Goal: Information Seeking & Learning: Understand process/instructions

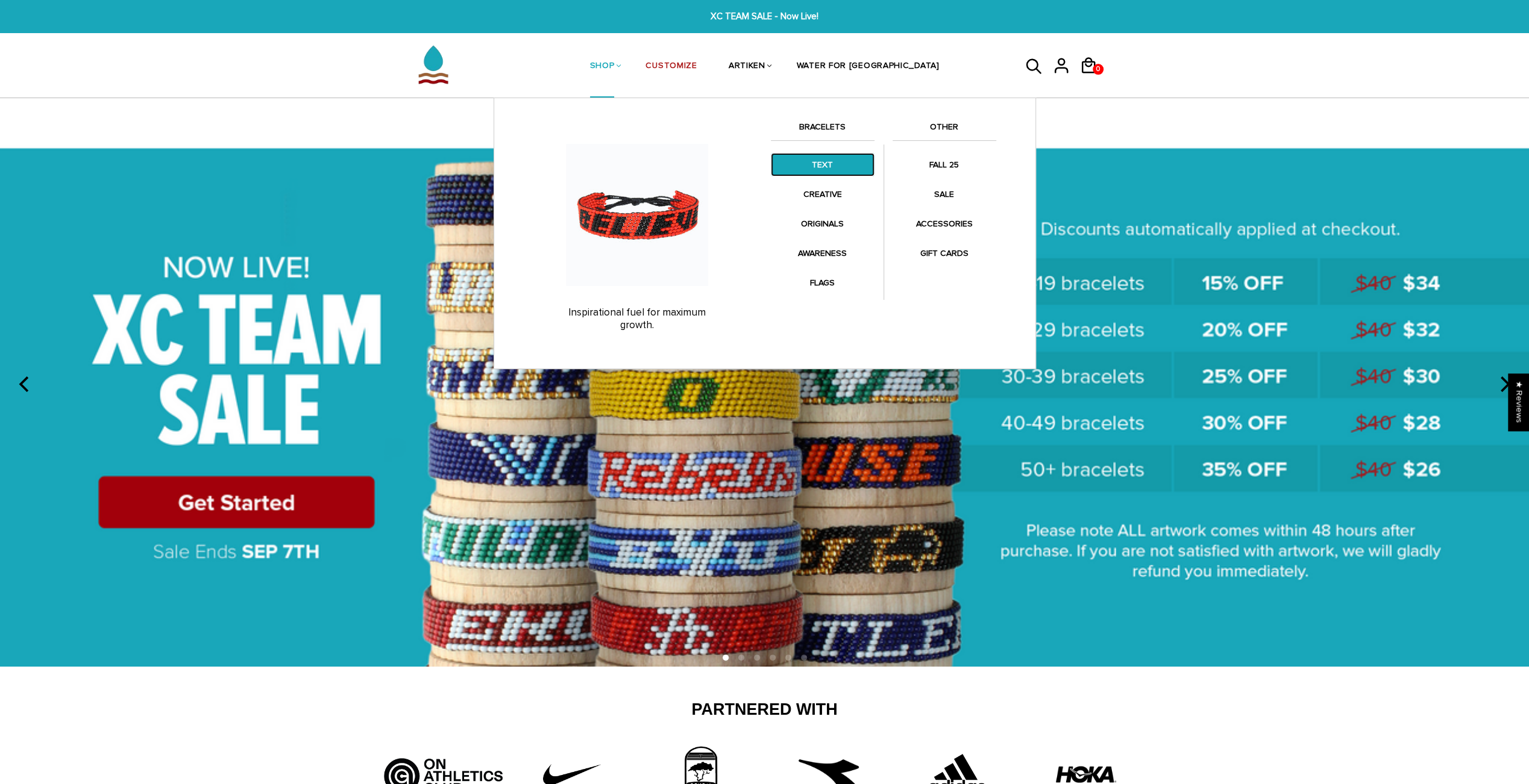
click at [814, 154] on link "TEXT" at bounding box center [822, 164] width 103 height 23
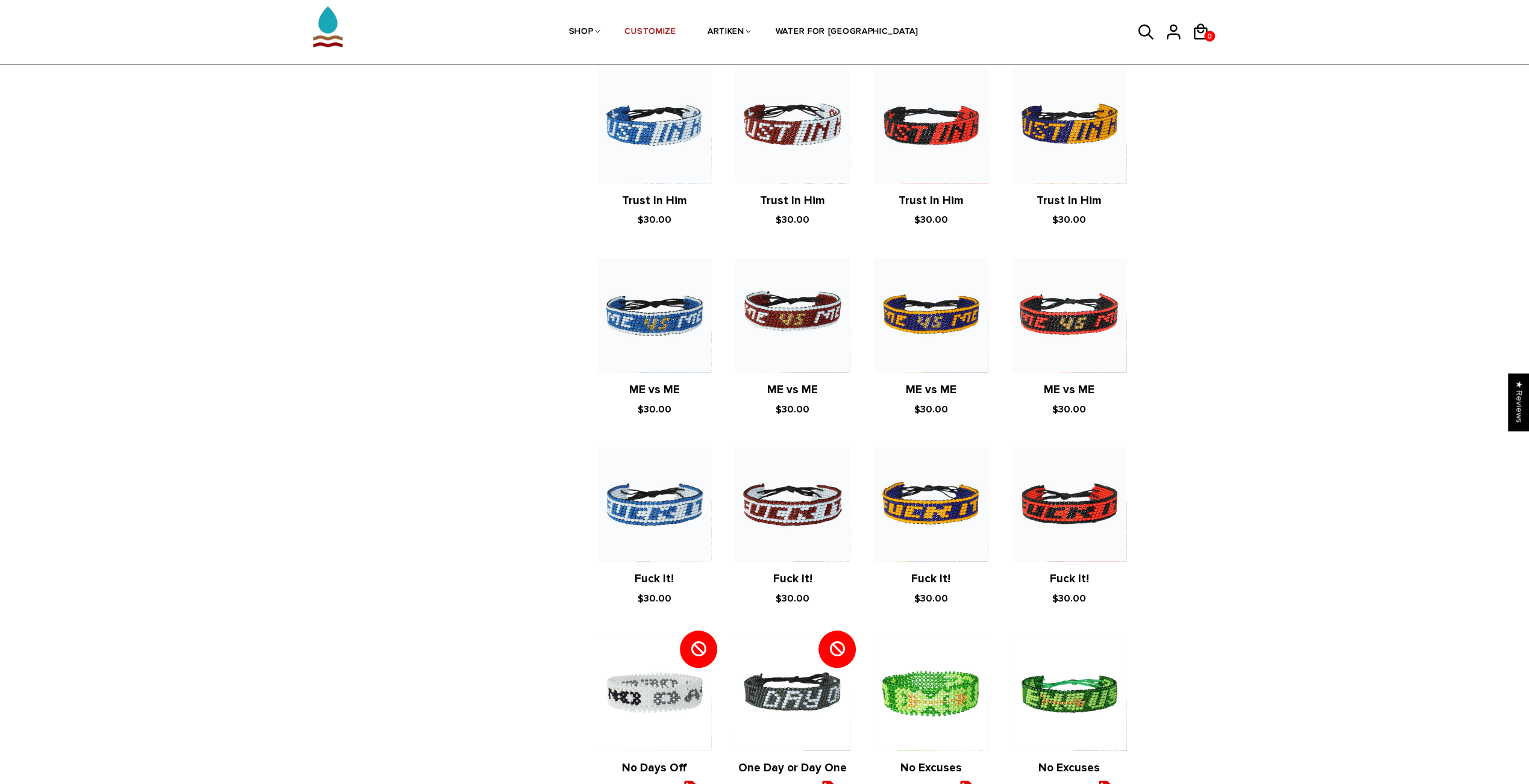
scroll to position [590, 0]
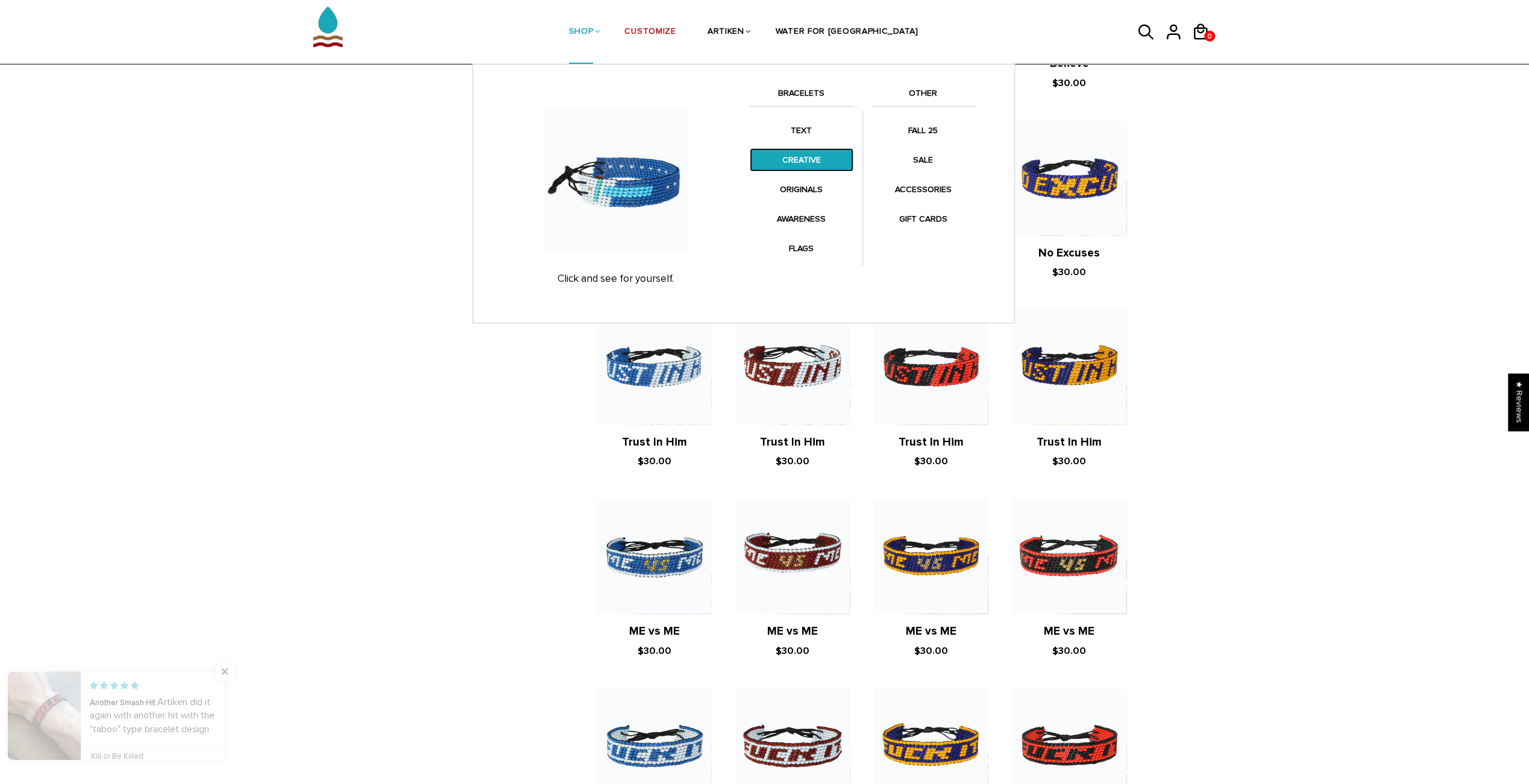
click at [786, 150] on link "CREATIVE" at bounding box center [801, 159] width 103 height 23
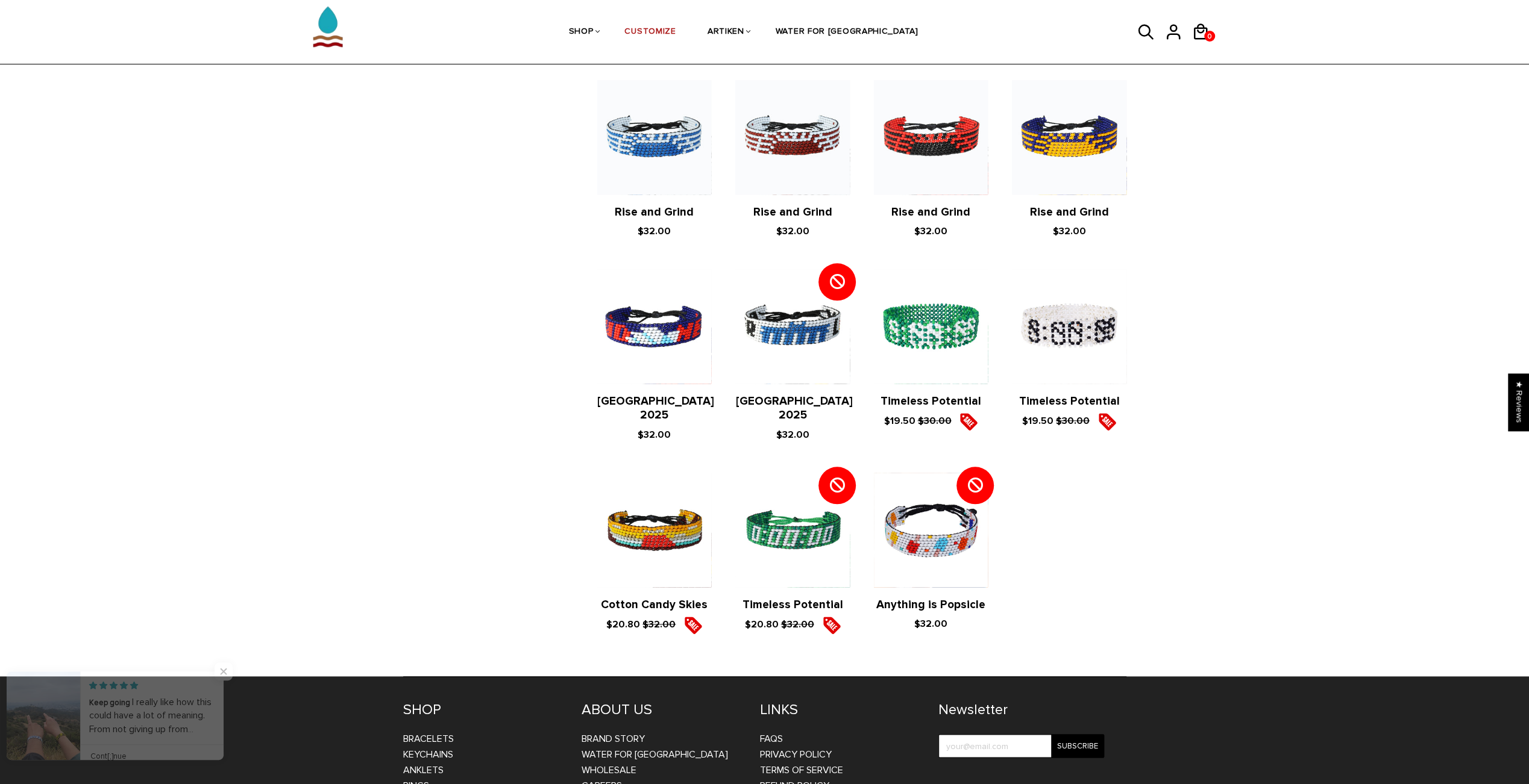
scroll to position [1081, 0]
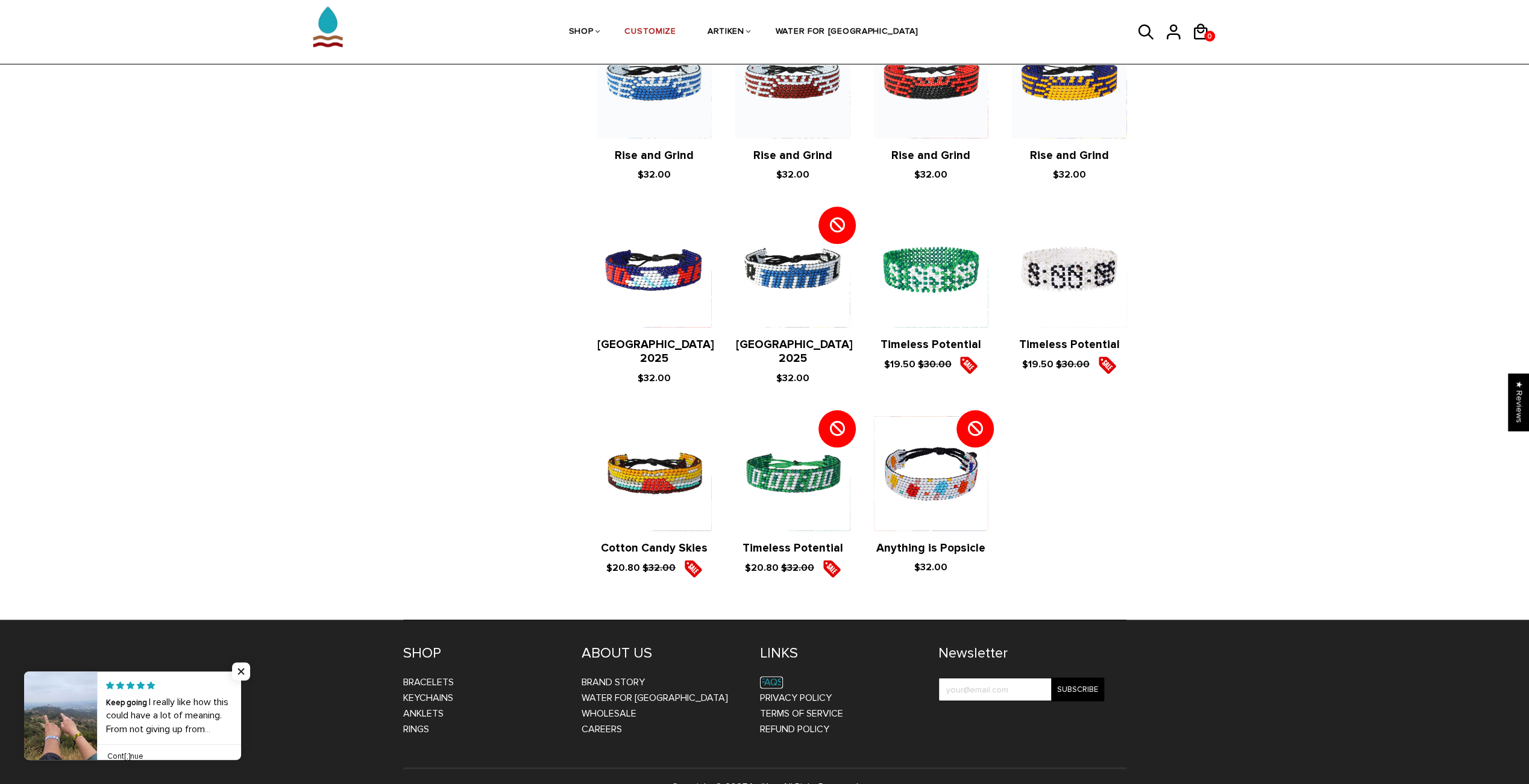
click at [773, 677] on link "FAQs" at bounding box center [771, 682] width 23 height 12
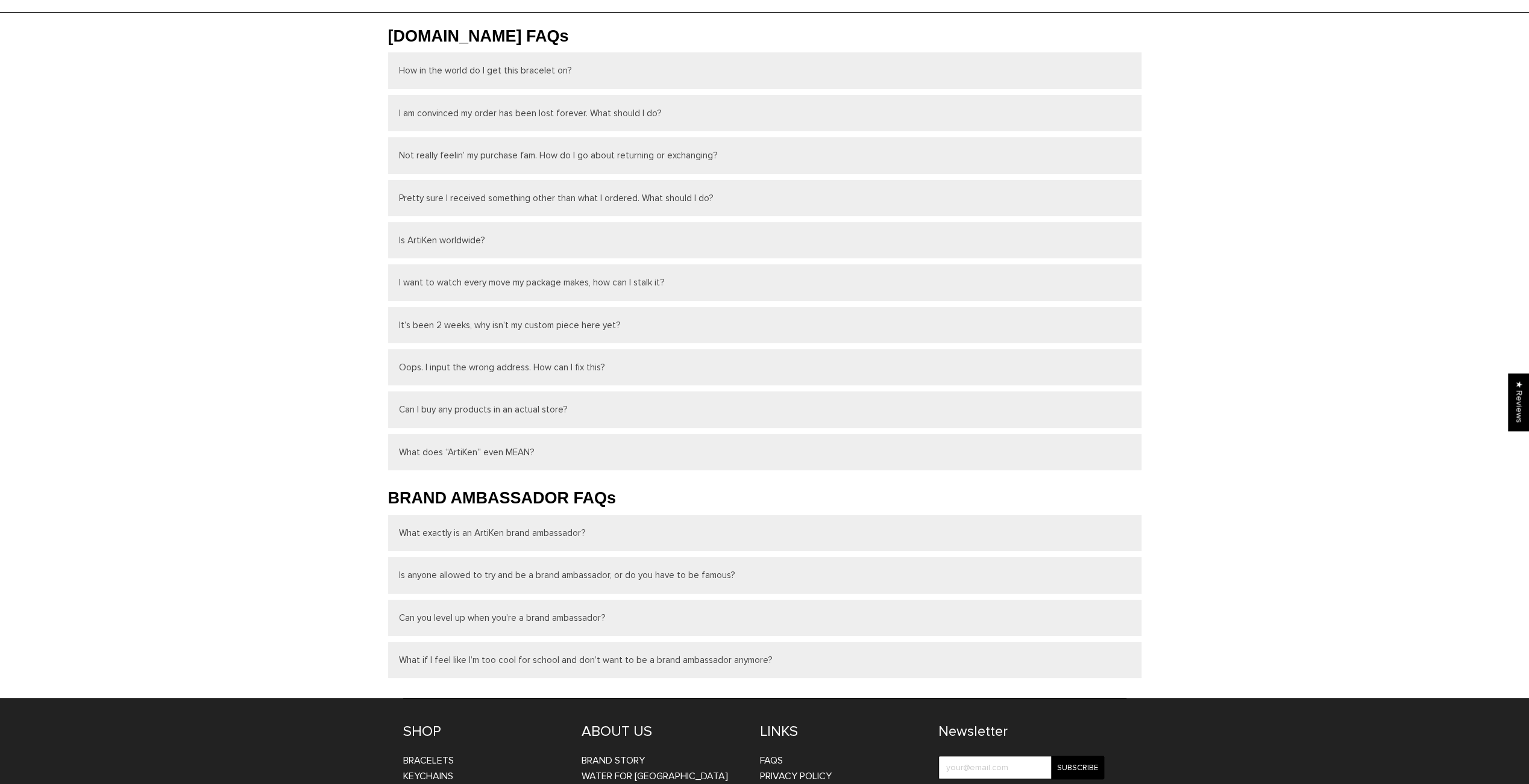
scroll to position [190, 0]
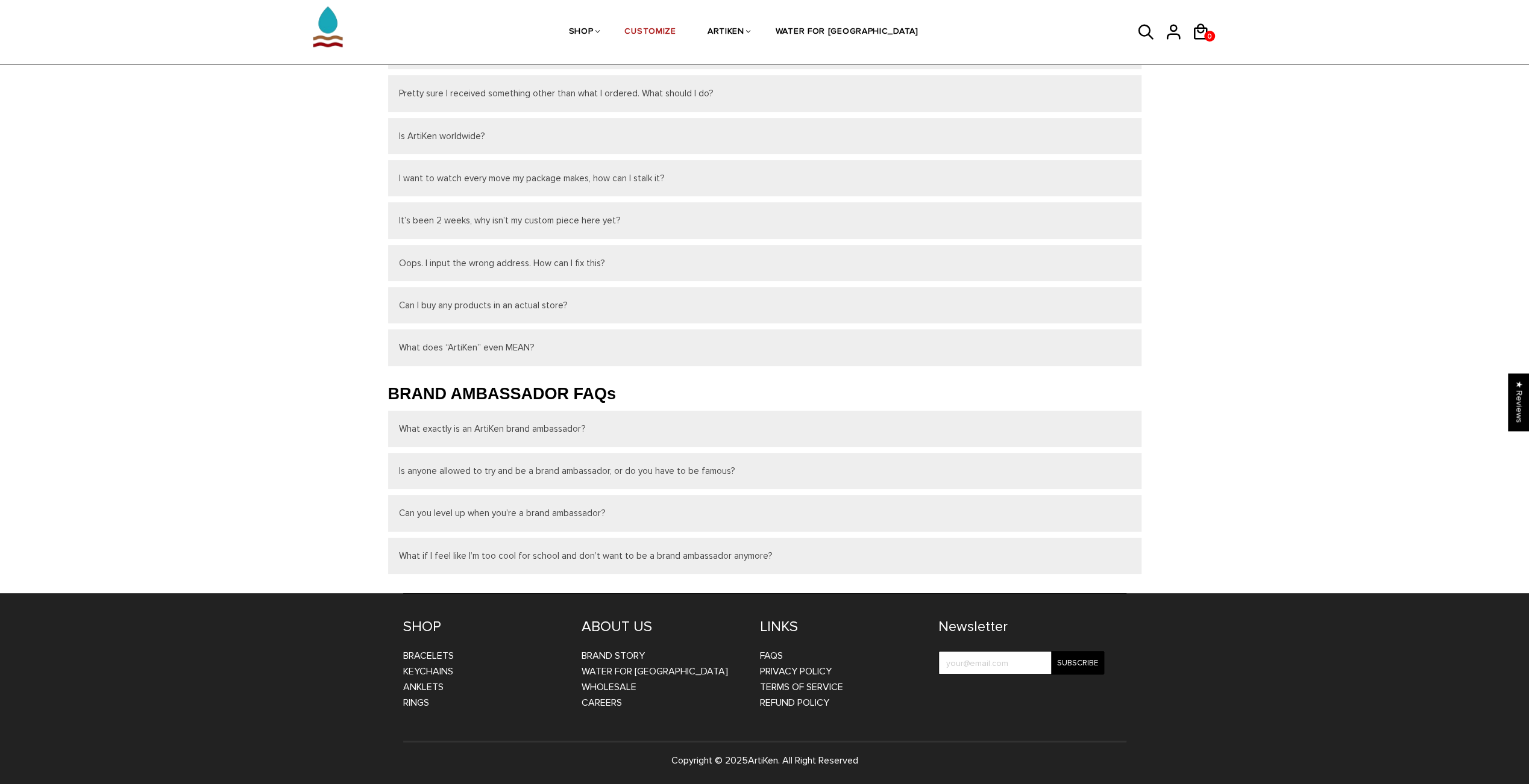
click at [776, 695] on li "Refund Policy" at bounding box center [840, 702] width 160 height 16
click at [782, 699] on link "Refund Policy" at bounding box center [794, 703] width 69 height 12
